Goal: Register for event/course

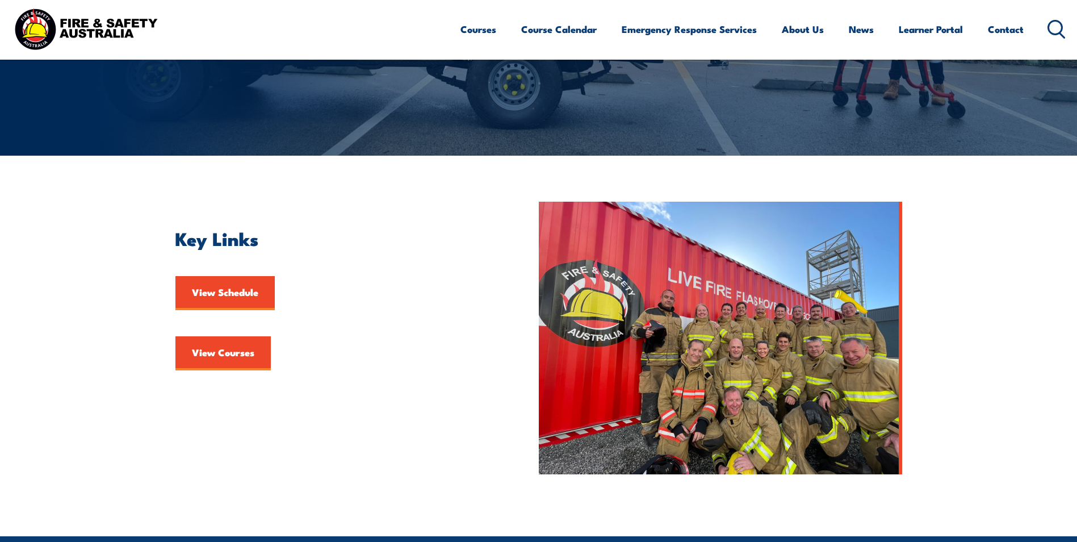
scroll to position [170, 0]
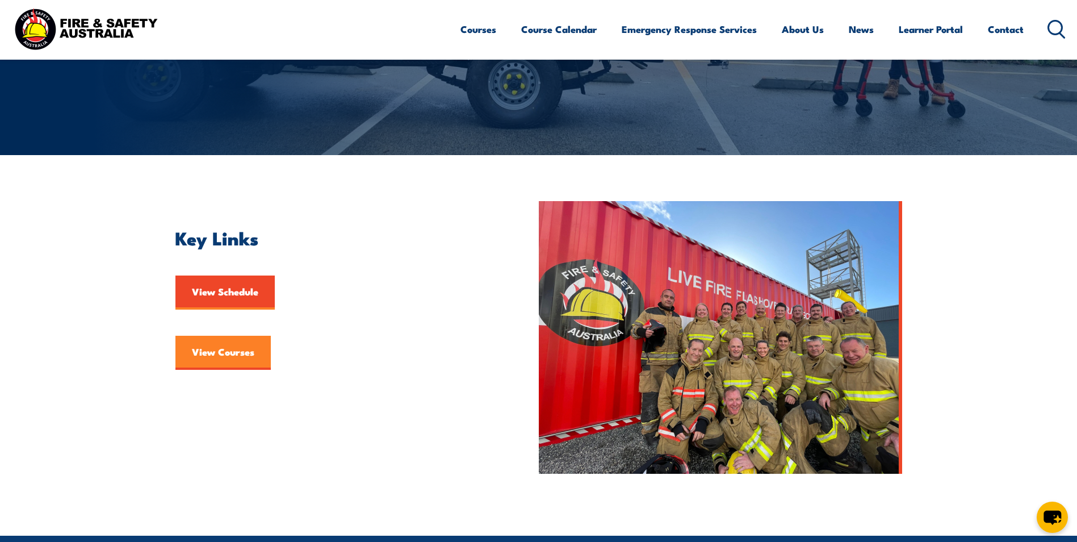
click at [225, 353] on link "View Courses" at bounding box center [222, 352] width 95 height 34
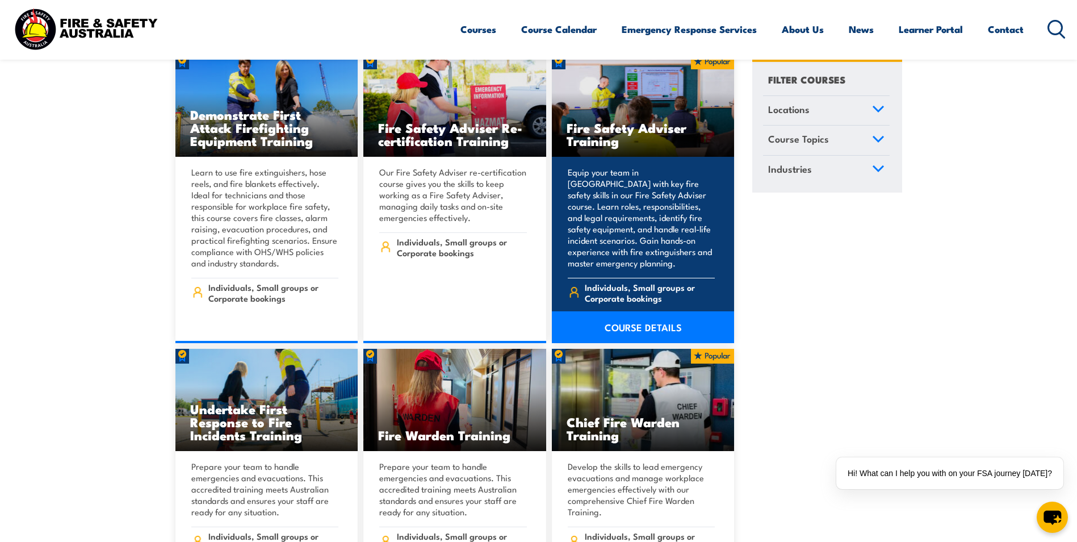
scroll to position [13113, 0]
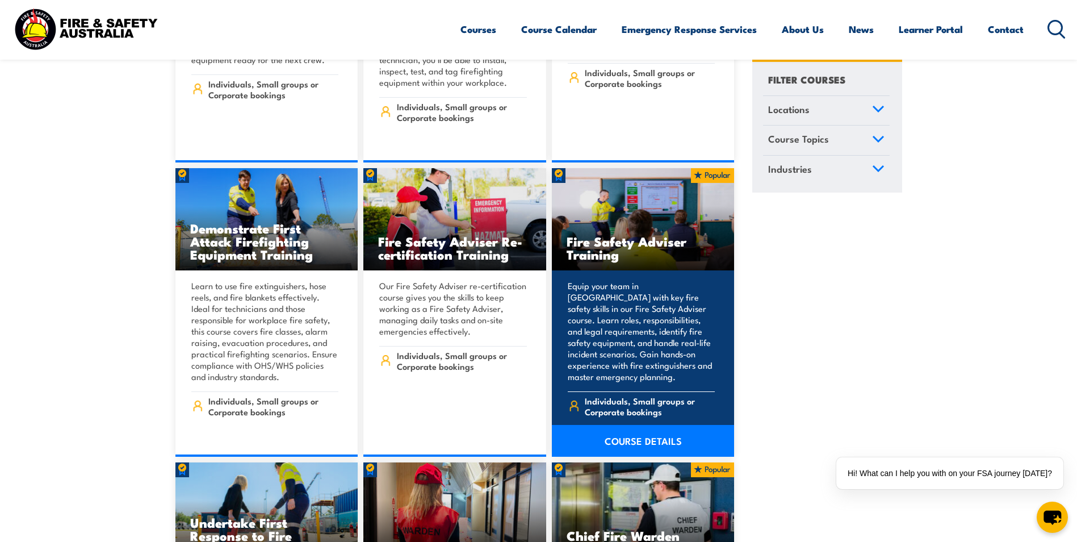
click at [652, 425] on link "COURSE DETAILS" at bounding box center [643, 441] width 183 height 32
click at [607, 395] on span "Individuals, Small groups or Corporate bookings" at bounding box center [650, 406] width 130 height 22
click at [631, 425] on link "COURSE DETAILS" at bounding box center [643, 441] width 183 height 32
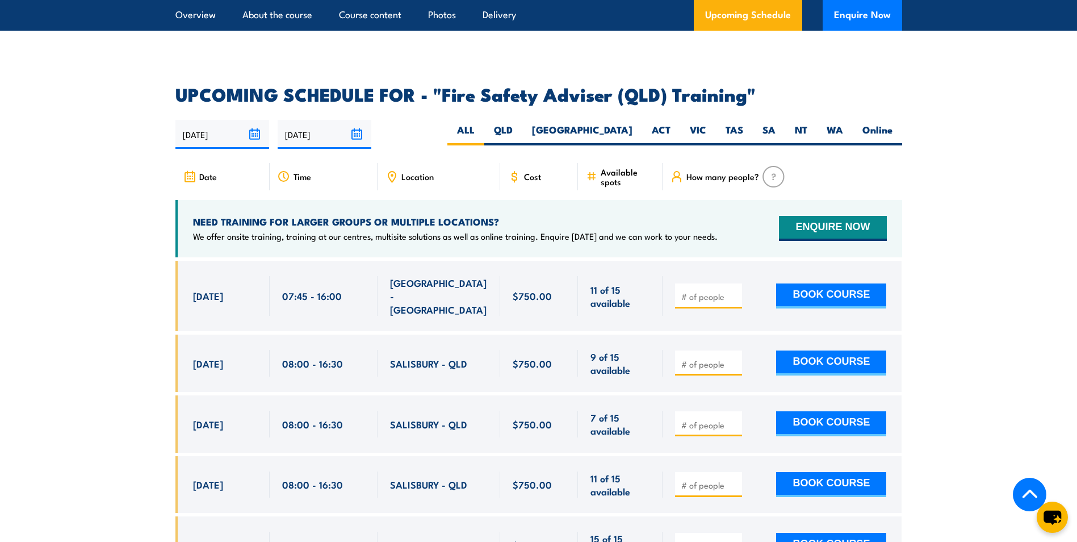
scroll to position [1589, 0]
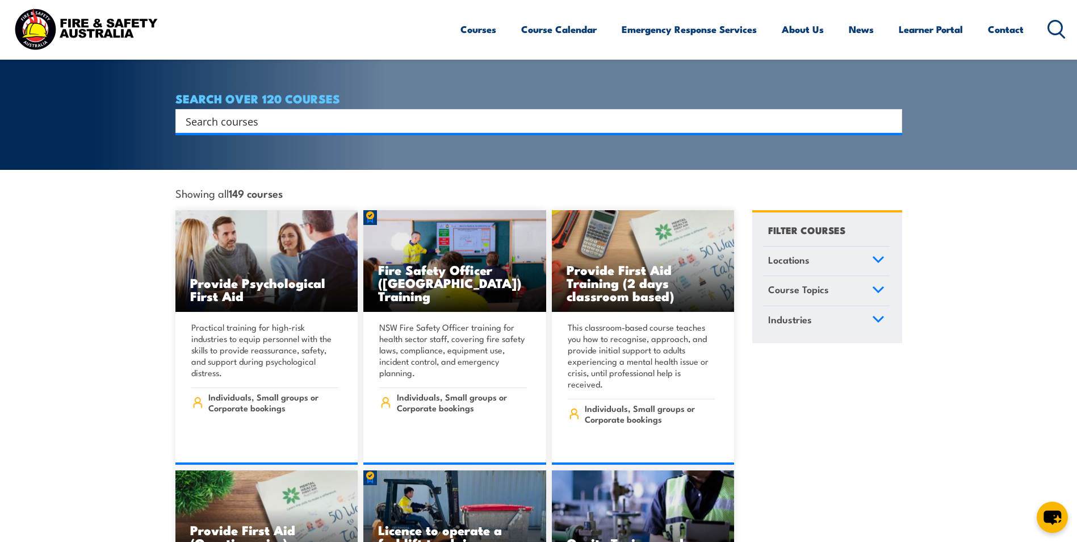
scroll to position [316, 0]
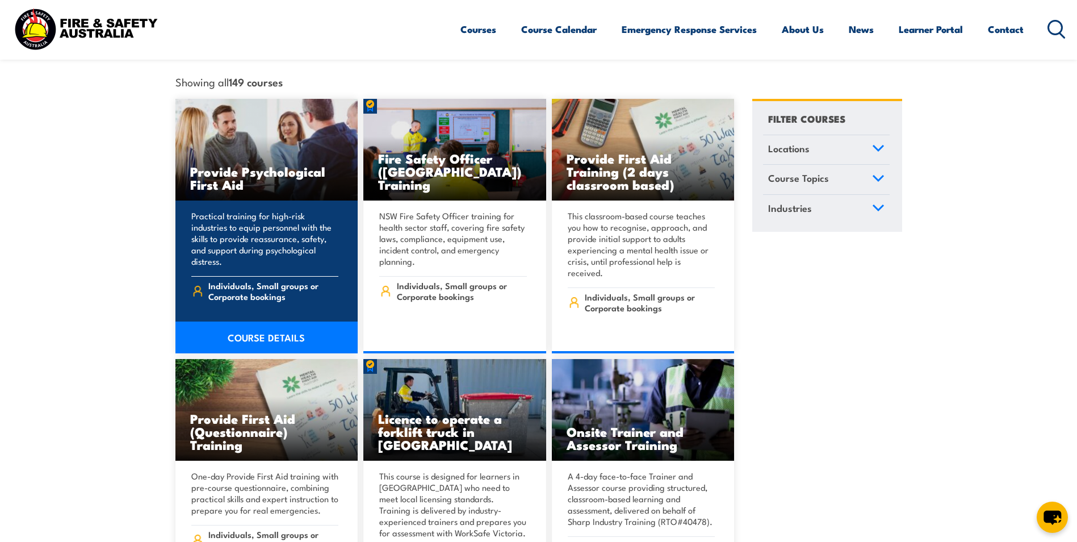
click at [238, 210] on p "Practical training for high-risk industries to equip personnel with the skills …" at bounding box center [265, 238] width 148 height 57
click at [251, 170] on h3 "Provide Psychological First Aid" at bounding box center [266, 178] width 153 height 26
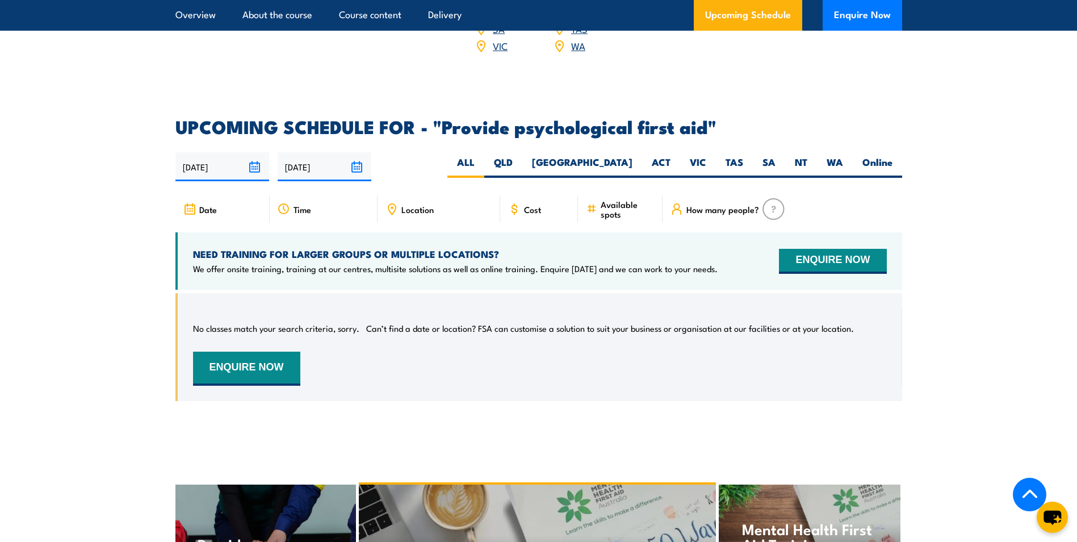
scroll to position [2271, 0]
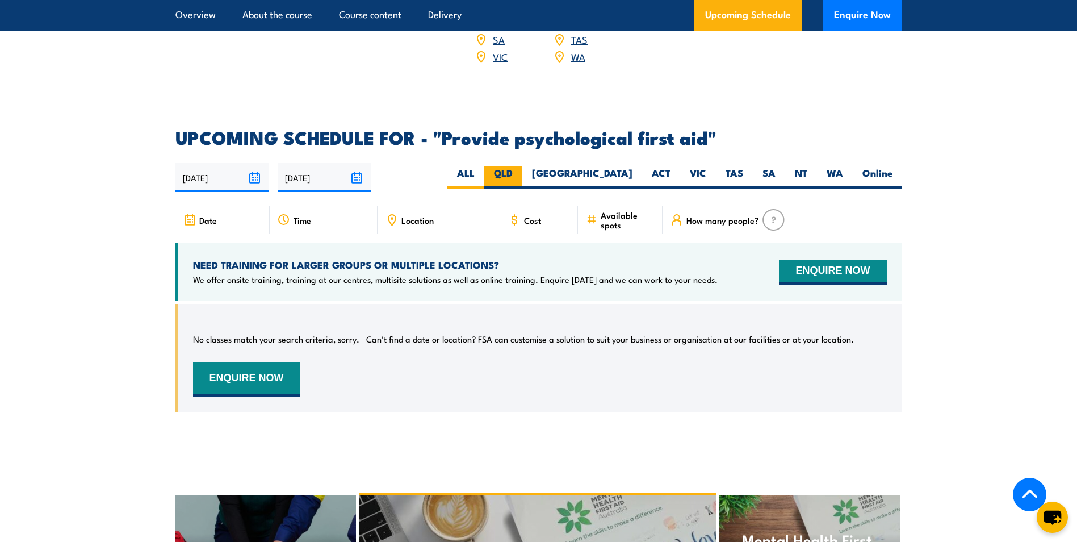
click at [522, 171] on label "QLD" at bounding box center [503, 177] width 38 height 22
click at [520, 171] on input "QLD" at bounding box center [516, 169] width 7 height 7
radio input "true"
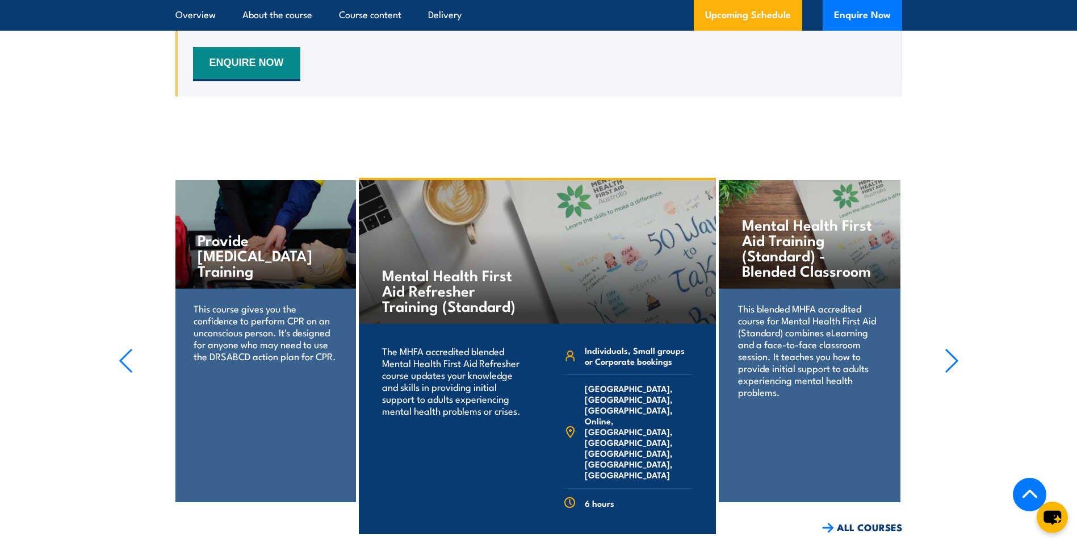
scroll to position [2565, 0]
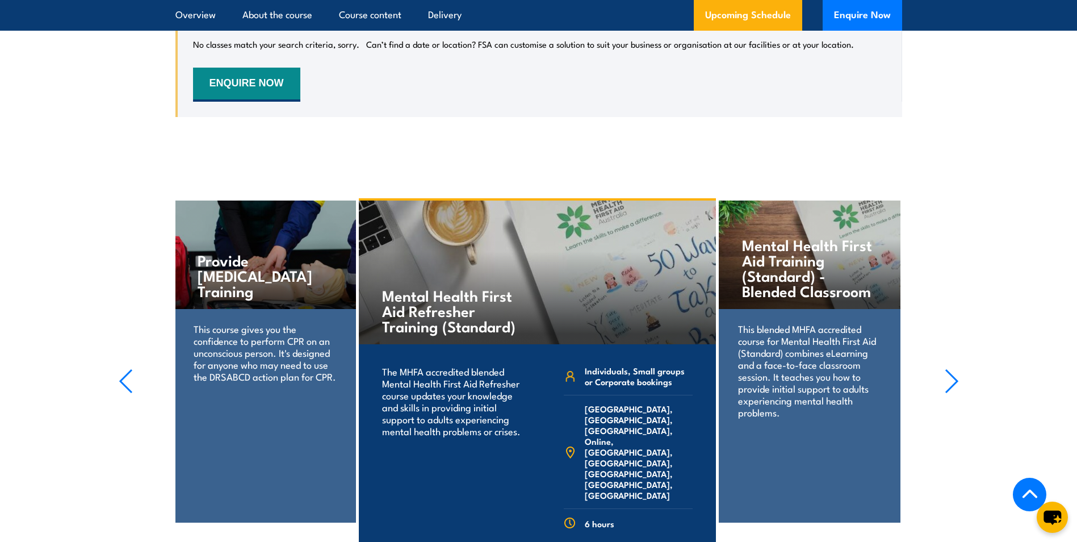
click at [819, 379] on p "This blended MHFA accredited course for Mental Health First Aid (Standard) comb…" at bounding box center [809, 369] width 142 height 95
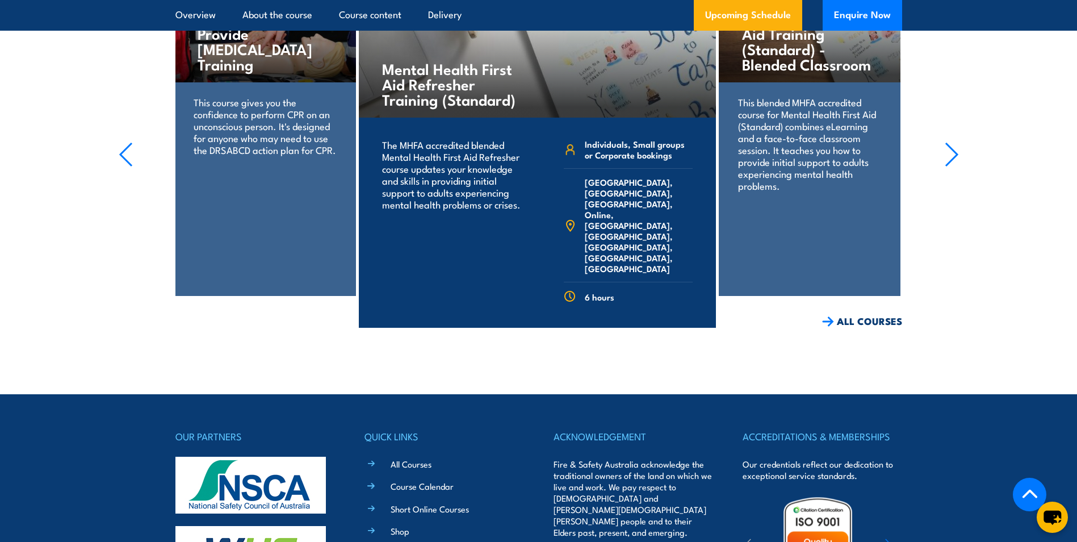
scroll to position [2792, 0]
click at [863, 318] on link "ALL COURSES" at bounding box center [862, 320] width 80 height 13
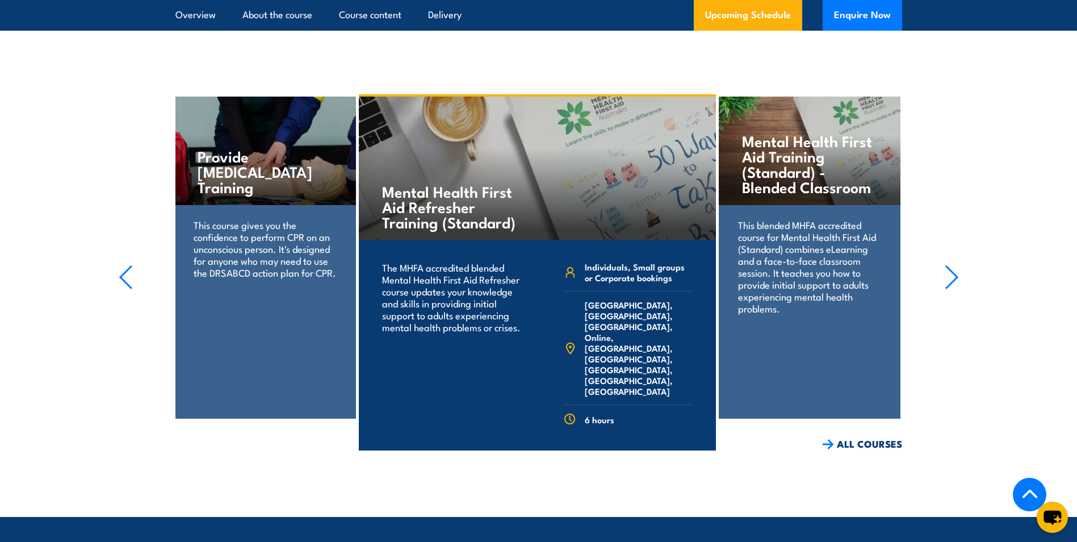
scroll to position [2895, 0]
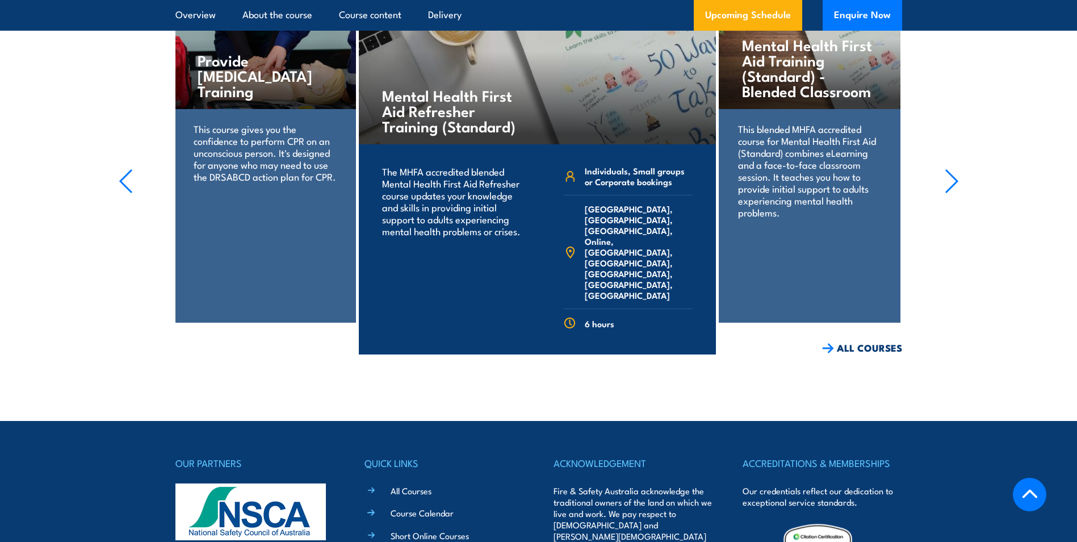
scroll to position [2792, 0]
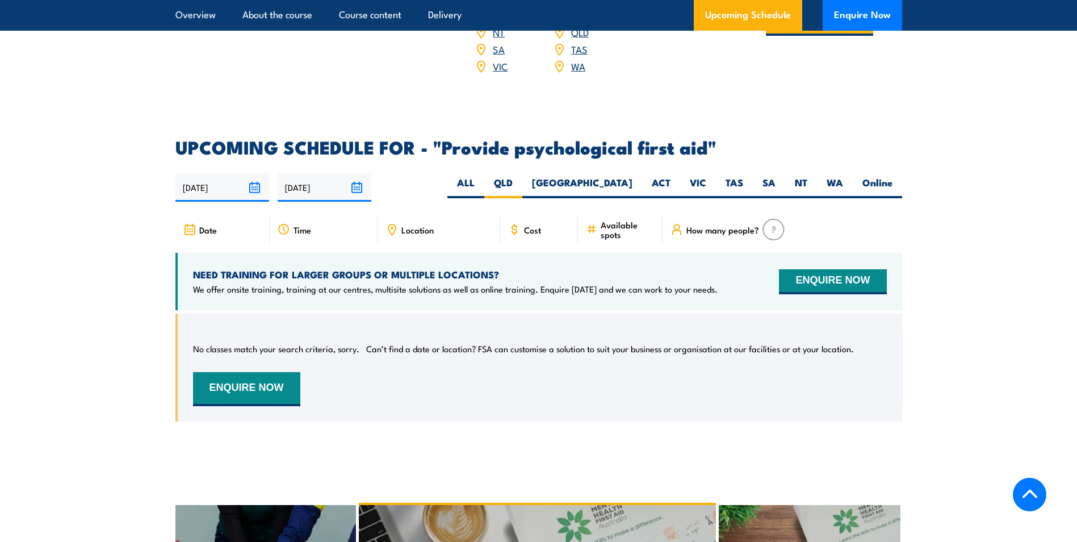
scroll to position [2271, 0]
